Goal: Transaction & Acquisition: Purchase product/service

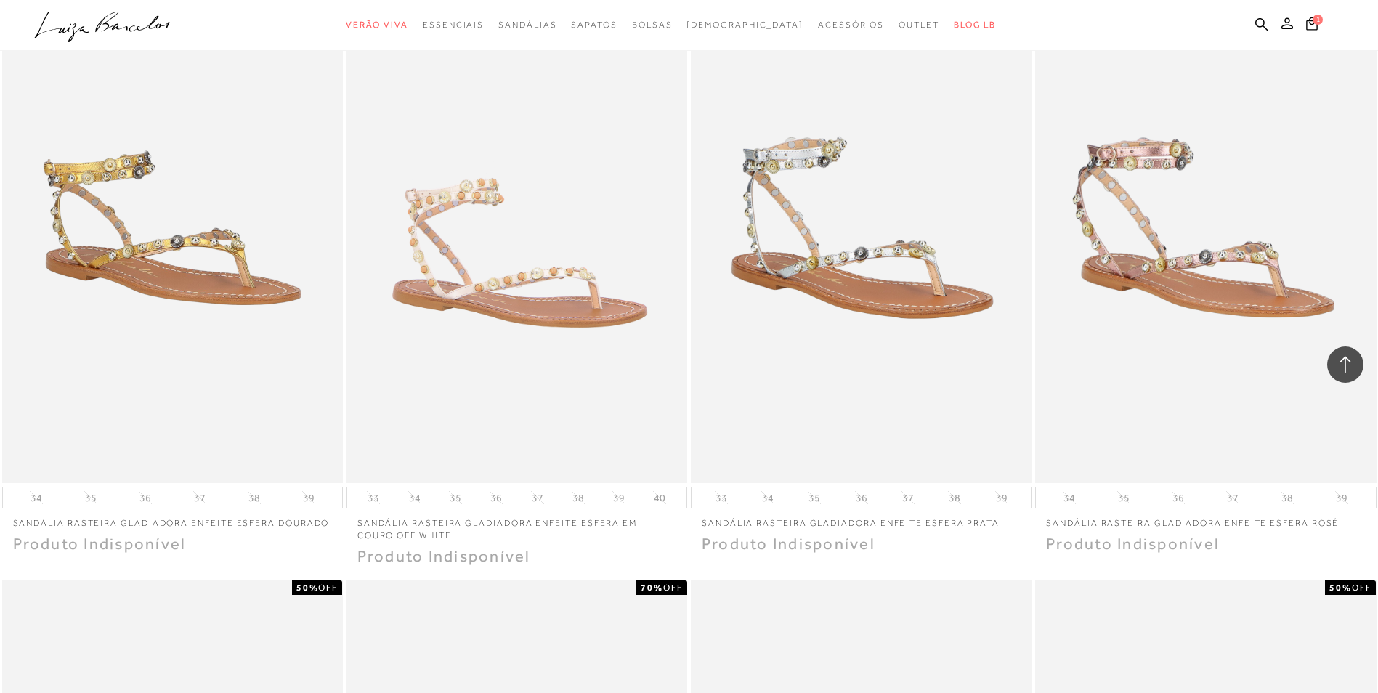
scroll to position [3197, 0]
click at [1264, 23] on icon at bounding box center [1262, 23] width 13 height 13
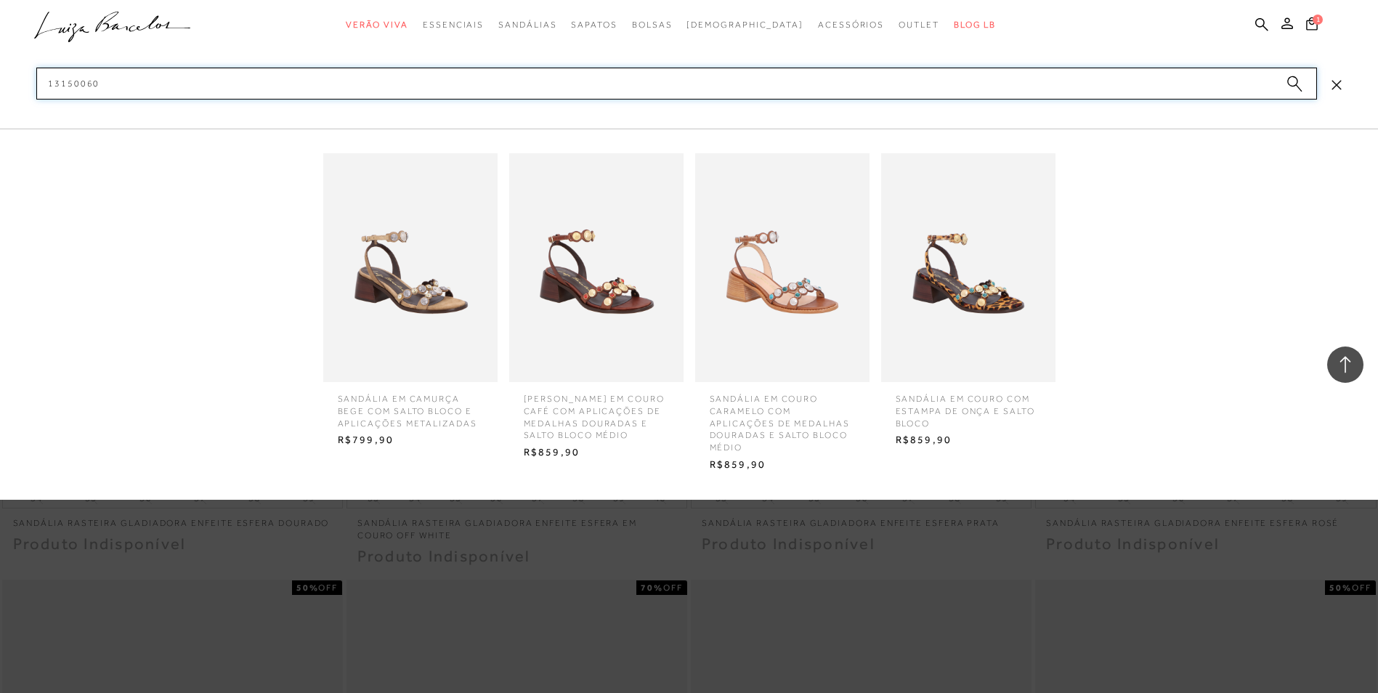
type input "13150060"
click at [818, 303] on img at bounding box center [782, 267] width 174 height 229
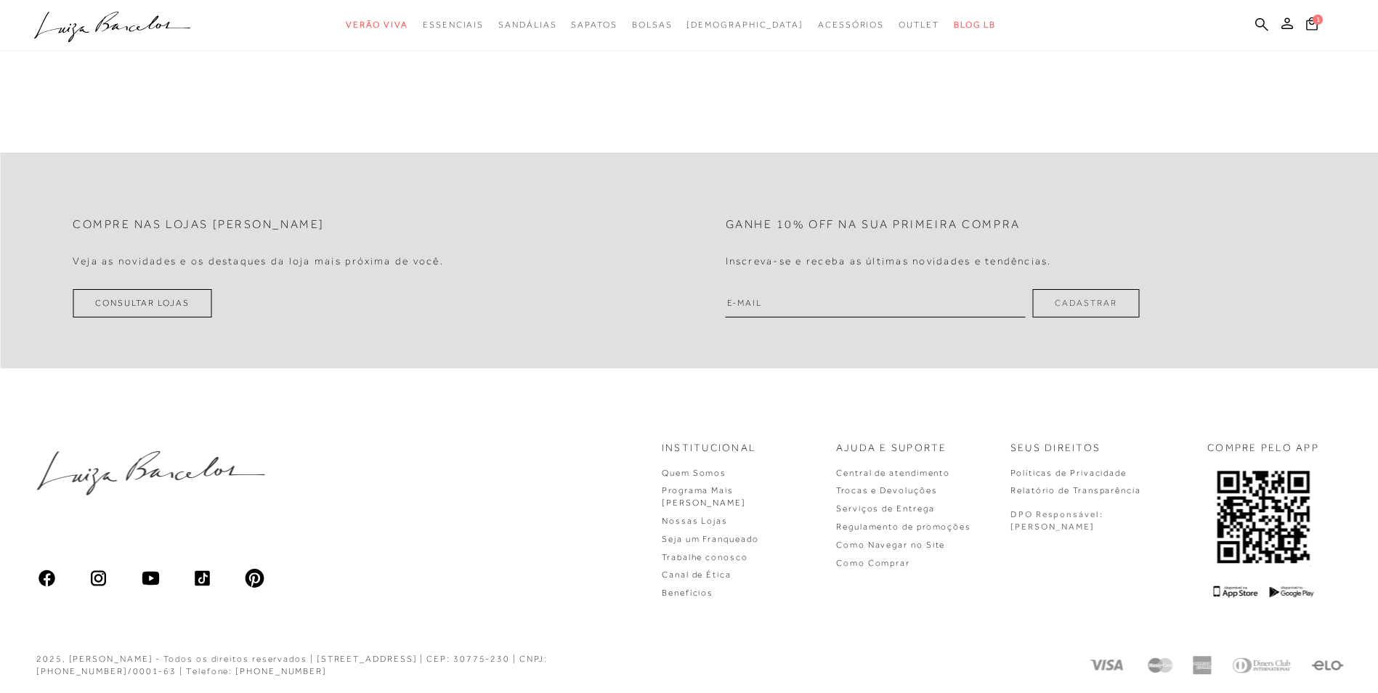
scroll to position [30, 0]
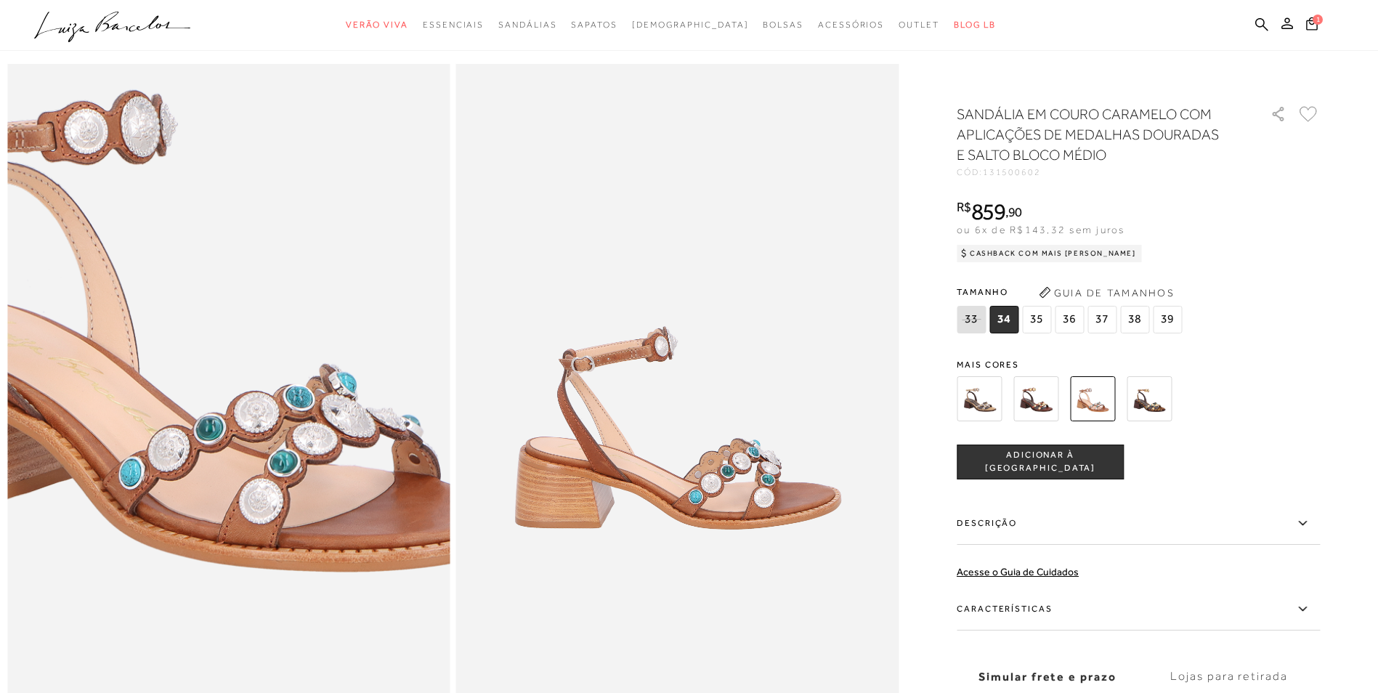
scroll to position [73, 0]
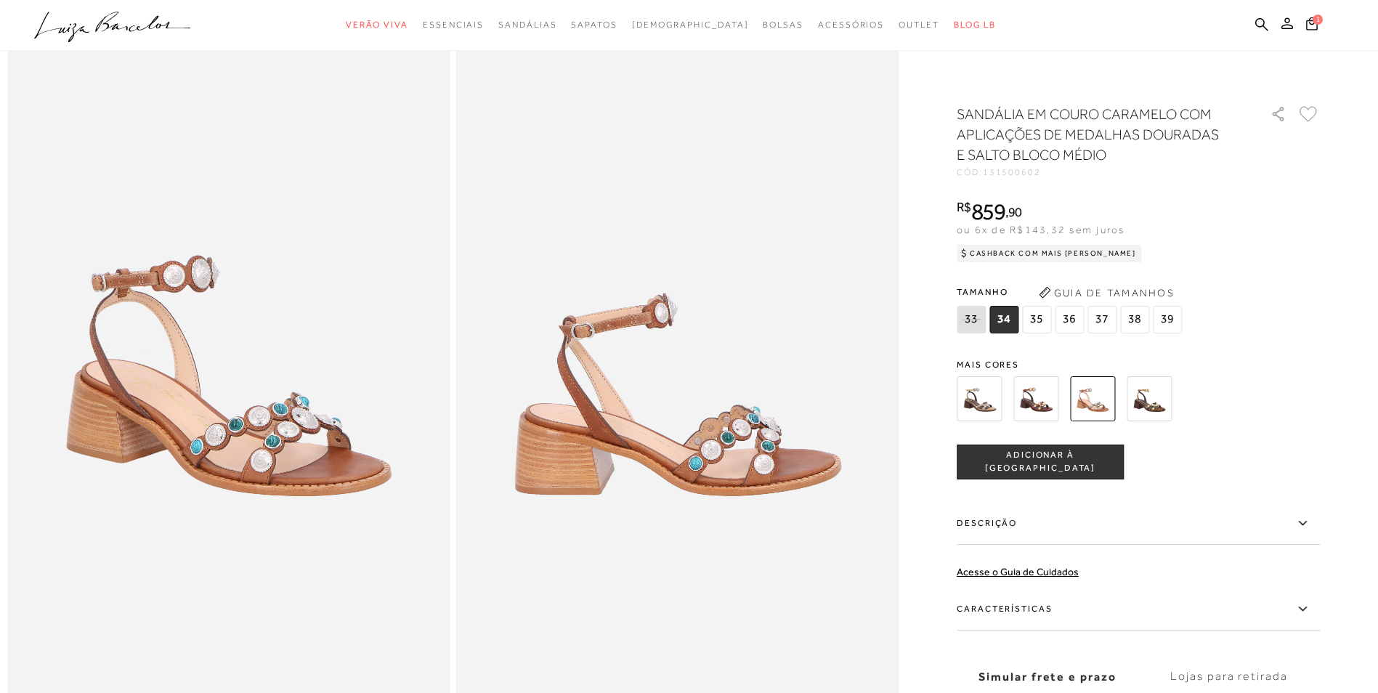
click at [1255, 23] on ul ".a{fill-rule:evenodd;} Verão Viva Em alta Favoritos das Influenciadoras Apostas…" at bounding box center [678, 25] width 1288 height 27
click at [1264, 20] on icon at bounding box center [1262, 23] width 13 height 13
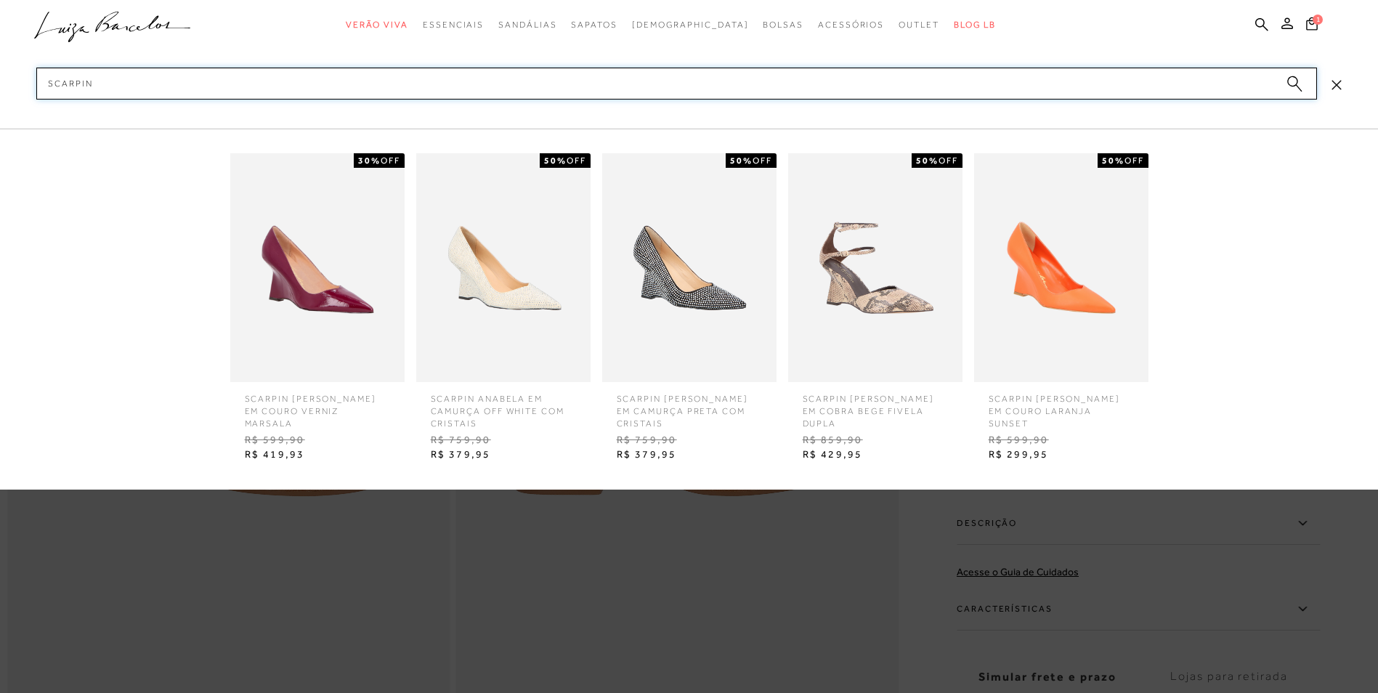
type input "SCARPIN"
click at [361, 254] on img at bounding box center [317, 267] width 174 height 229
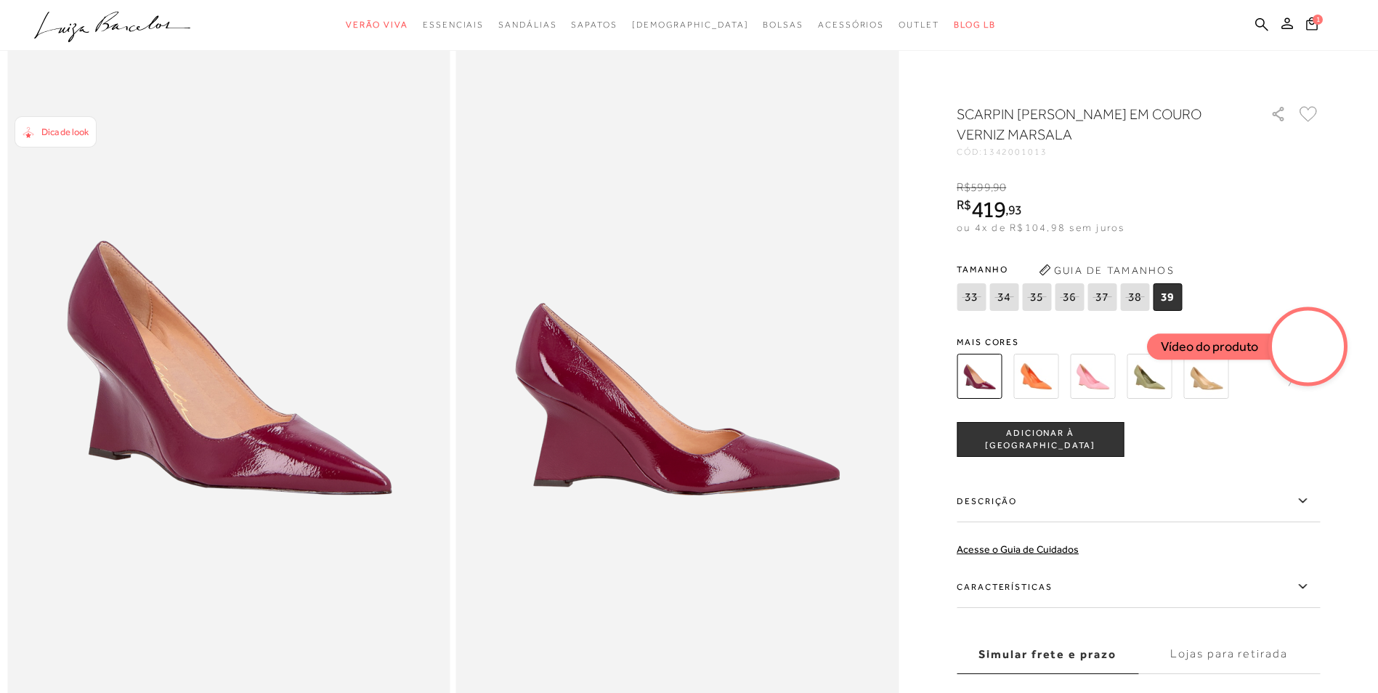
click at [1066, 150] on div "CÓD: 1342001013" at bounding box center [1102, 151] width 291 height 9
drag, startPoint x: 1055, startPoint y: 150, endPoint x: 988, endPoint y: 155, distance: 67.0
click at [988, 155] on div "CÓD: 1342001013" at bounding box center [1102, 151] width 291 height 9
drag, startPoint x: 988, startPoint y: 155, endPoint x: 998, endPoint y: 150, distance: 11.4
copy div "1342001013"
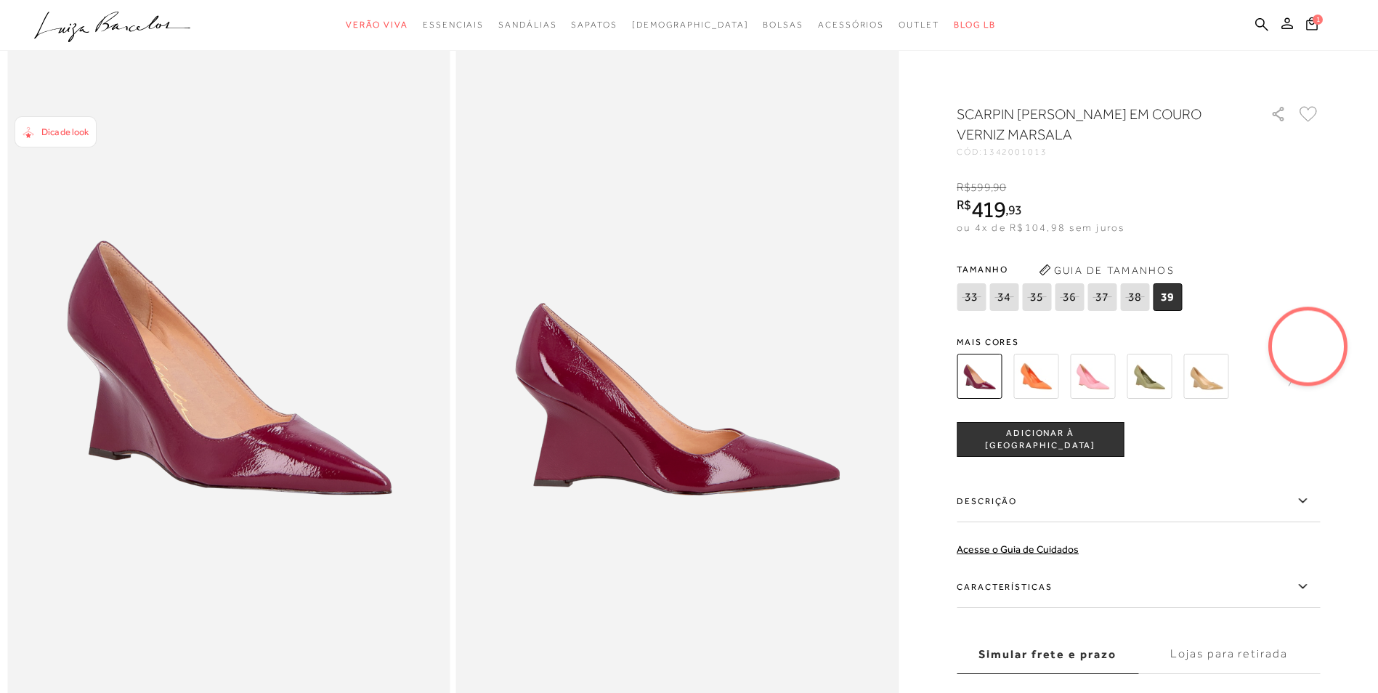
click at [1290, 381] on div at bounding box center [1308, 346] width 79 height 79
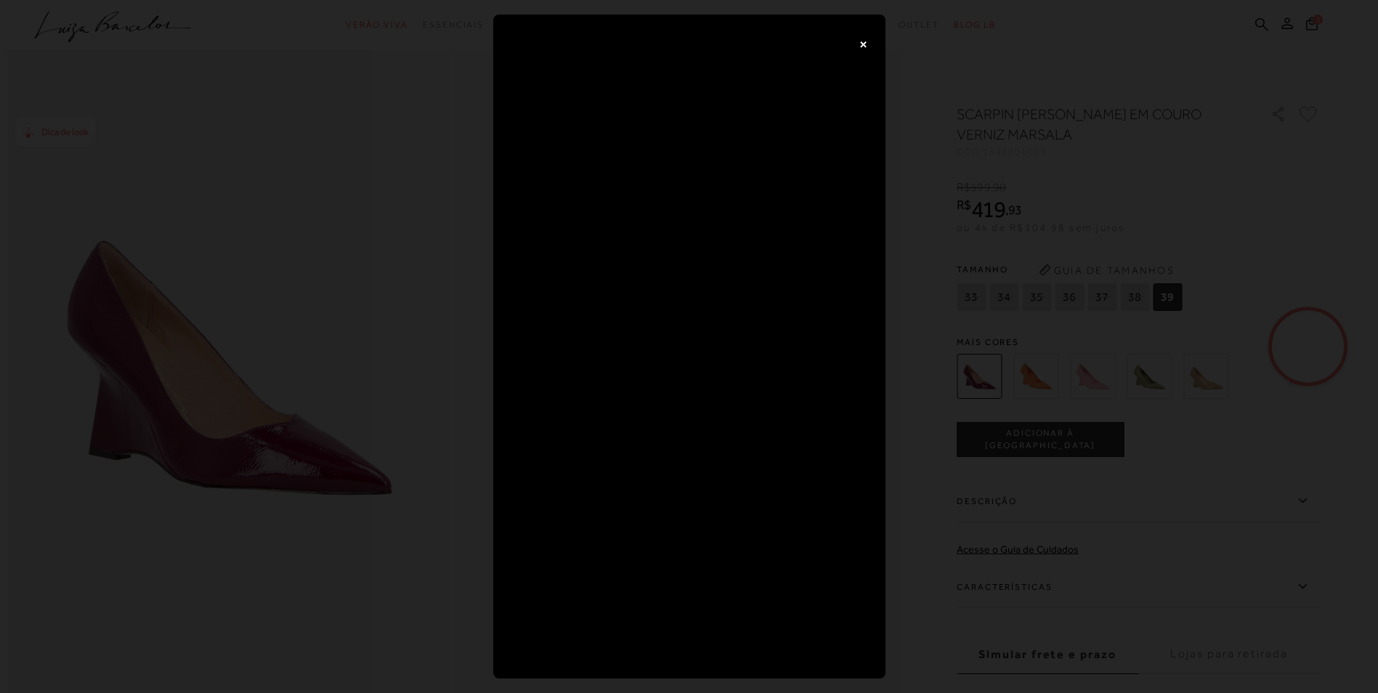
click at [860, 47] on button "×" at bounding box center [863, 43] width 29 height 29
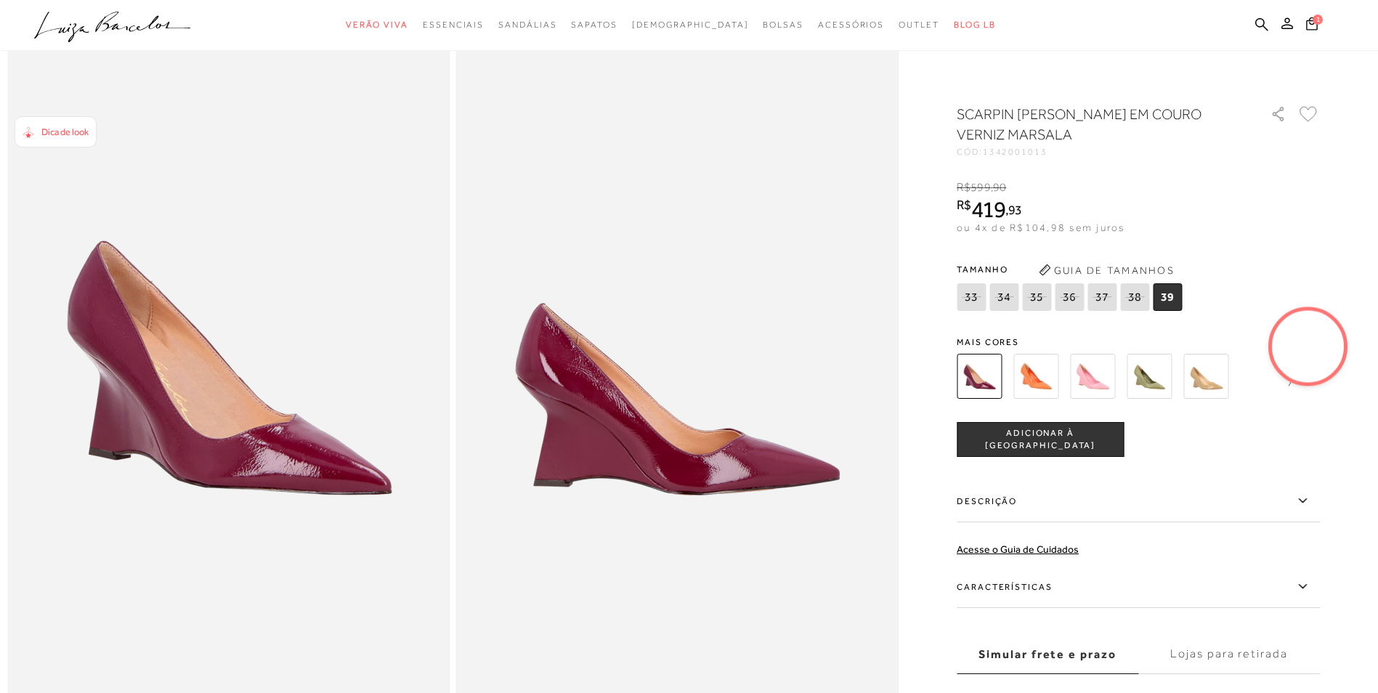
click at [1292, 387] on link at bounding box center [1284, 376] width 20 height 54
click at [1322, 384] on div at bounding box center [1308, 346] width 79 height 79
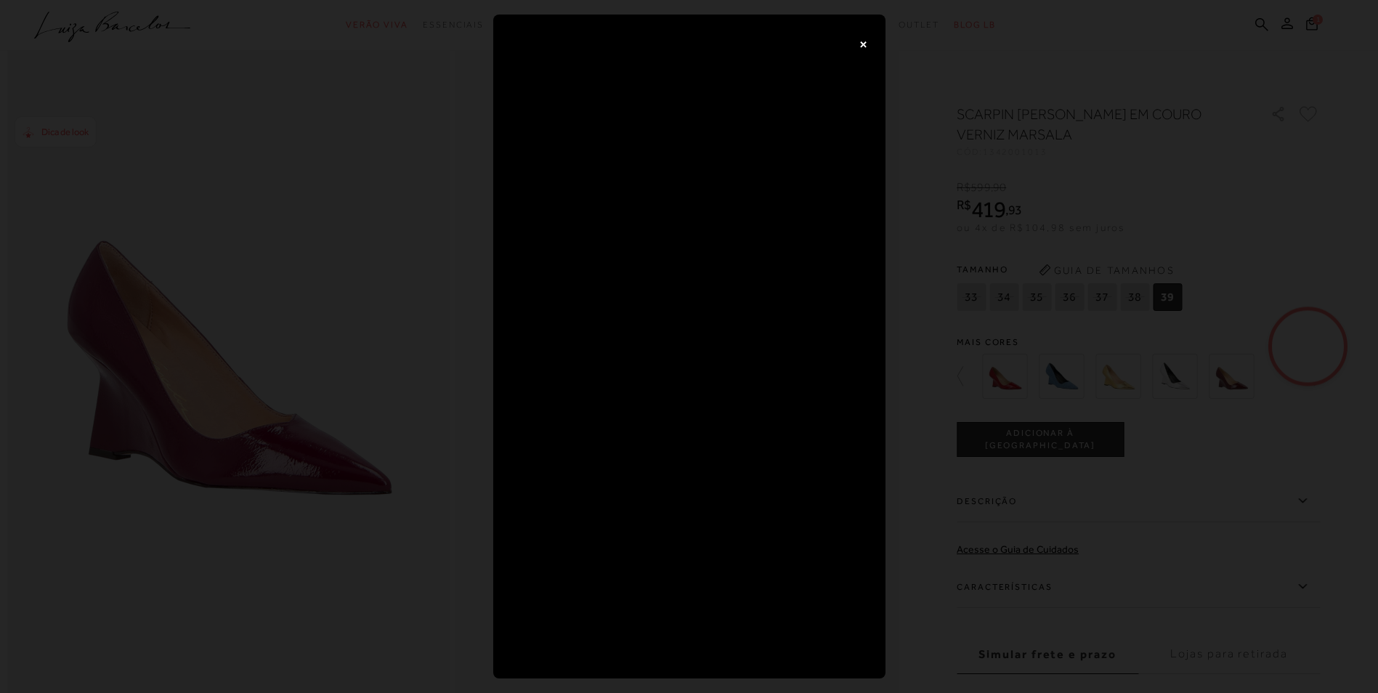
click at [860, 45] on button "×" at bounding box center [863, 43] width 29 height 29
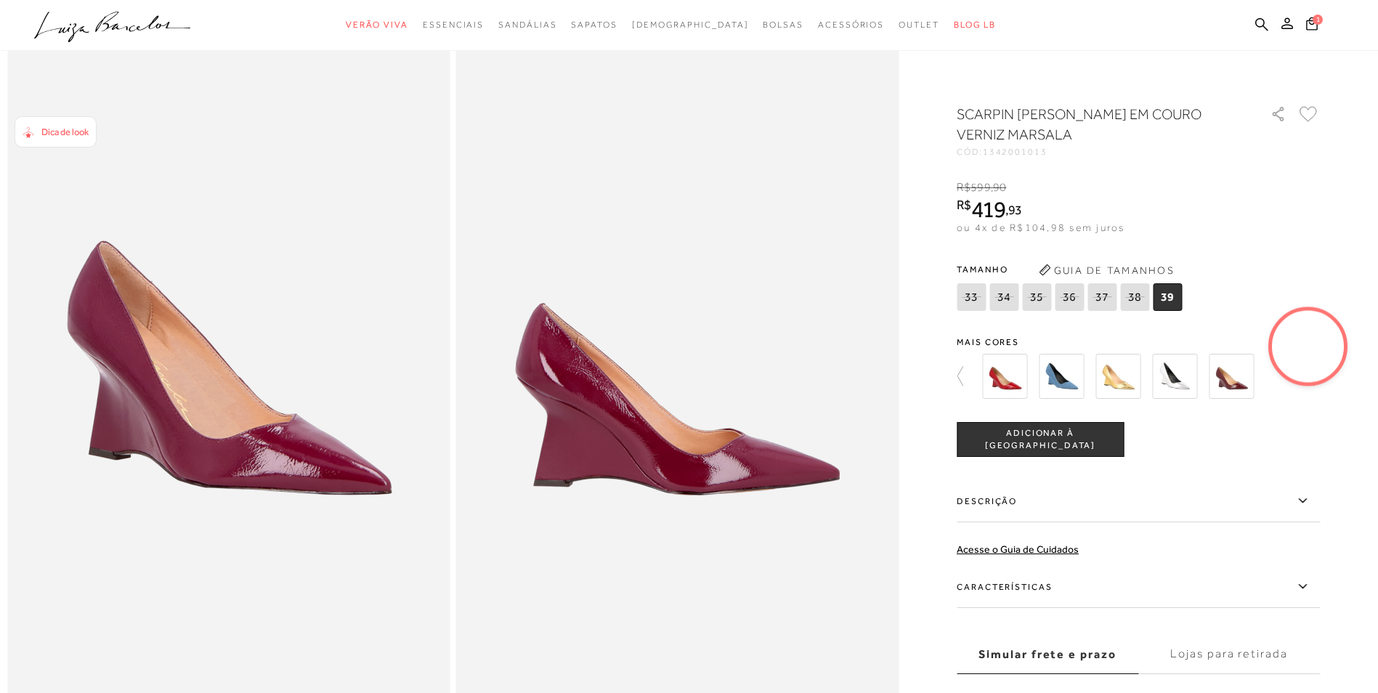
click at [1243, 375] on img at bounding box center [1231, 376] width 45 height 45
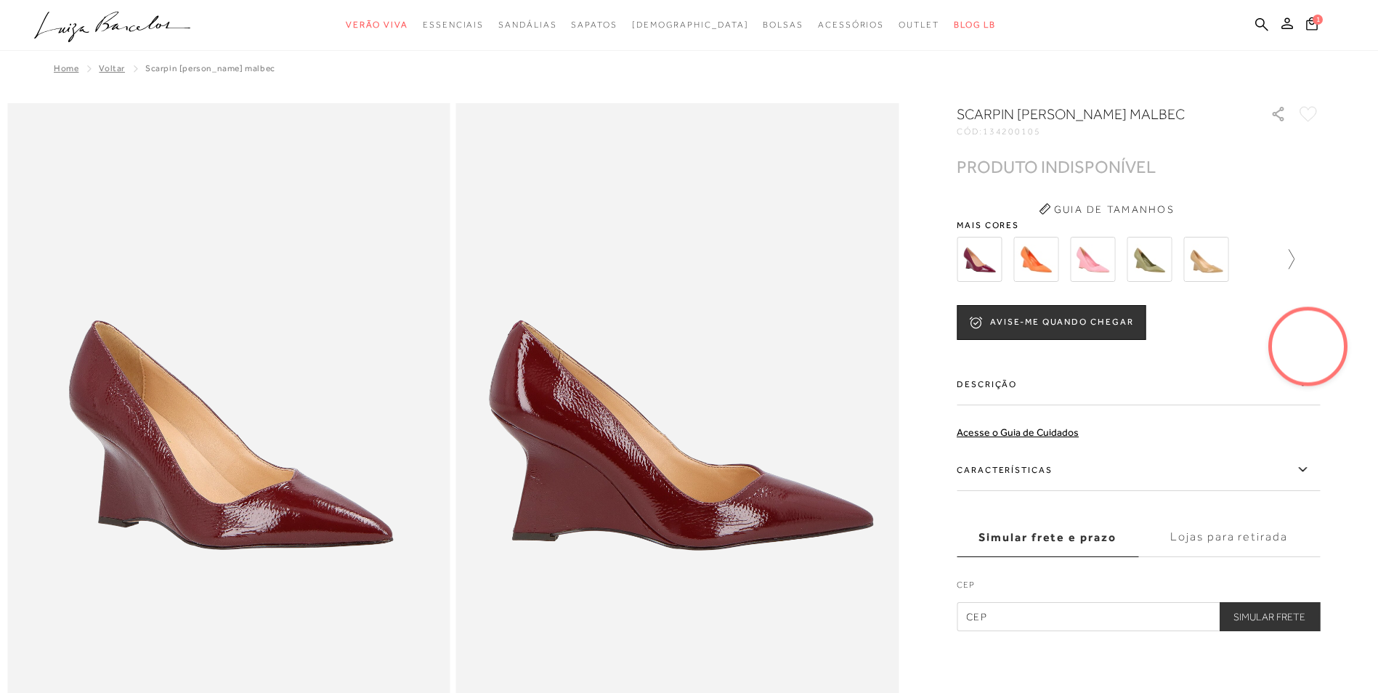
click at [1289, 259] on icon at bounding box center [1284, 259] width 20 height 20
click at [1289, 259] on div at bounding box center [1134, 260] width 312 height 54
click at [1312, 260] on icon at bounding box center [1310, 259] width 20 height 20
click at [1116, 263] on img at bounding box center [1118, 259] width 45 height 45
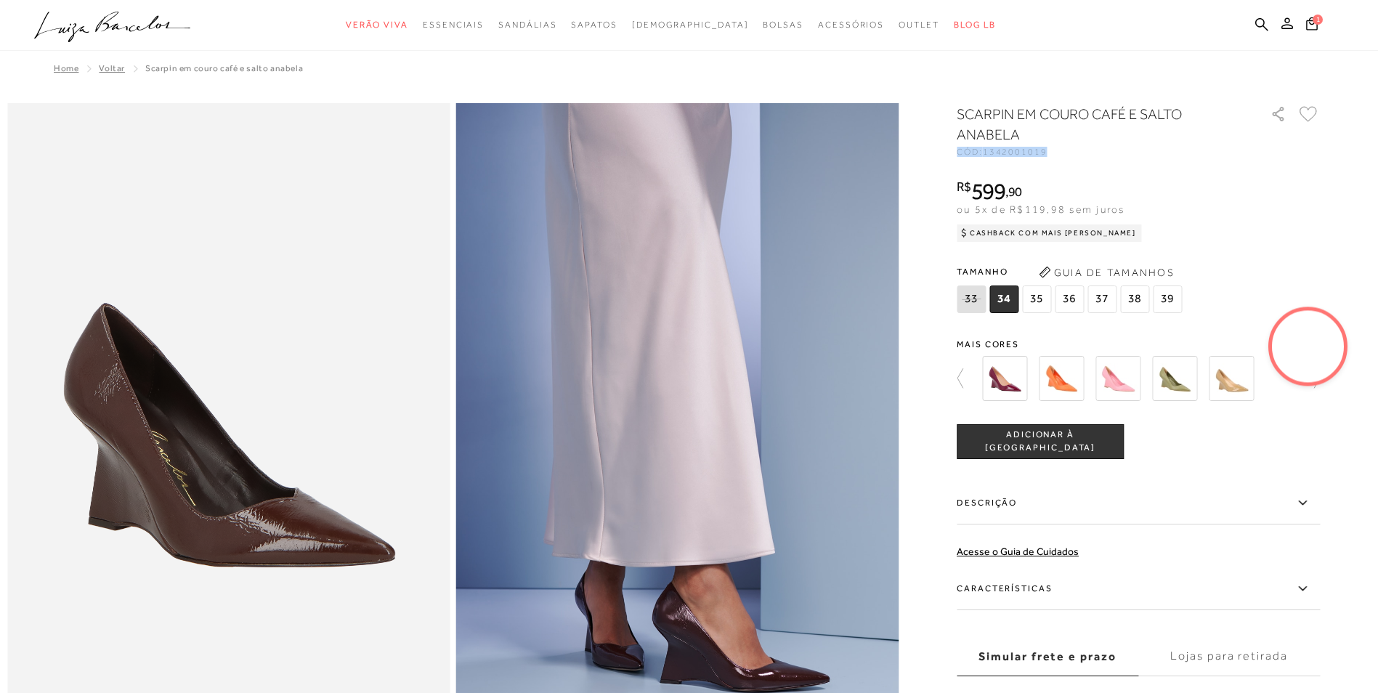
drag, startPoint x: 1056, startPoint y: 150, endPoint x: 995, endPoint y: 145, distance: 62.0
click at [995, 145] on div "SCARPIN EM COURO CAFÉ E SALTO ANABELA CÓD: 1342001019" at bounding box center [1106, 130] width 298 height 52
drag, startPoint x: 995, startPoint y: 145, endPoint x: 1005, endPoint y: 153, distance: 12.5
copy div "CÓD: 1342001019"
